Goal: Task Accomplishment & Management: Use online tool/utility

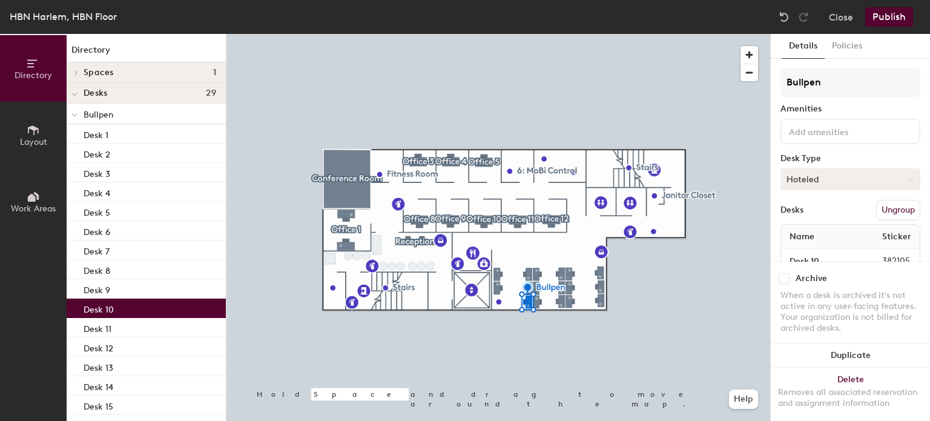
click at [830, 172] on button "Hoteled" at bounding box center [851, 179] width 140 height 22
click at [824, 217] on div "Assigned" at bounding box center [841, 217] width 121 height 18
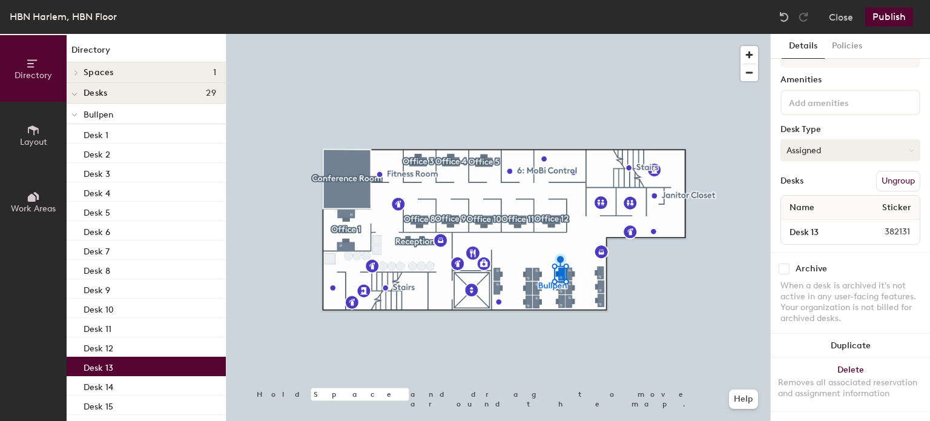
click at [865, 144] on button "Assigned" at bounding box center [851, 150] width 140 height 22
click at [808, 215] on div "Hoteled" at bounding box center [841, 224] width 121 height 18
click at [875, 24] on button "Publish" at bounding box center [889, 16] width 48 height 19
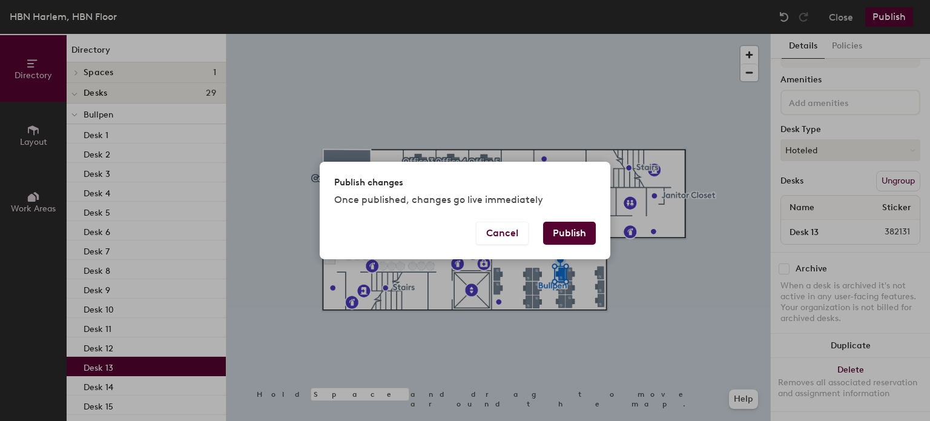
click at [555, 235] on button "Publish" at bounding box center [569, 233] width 53 height 23
